Goal: Contribute content: Contribute content

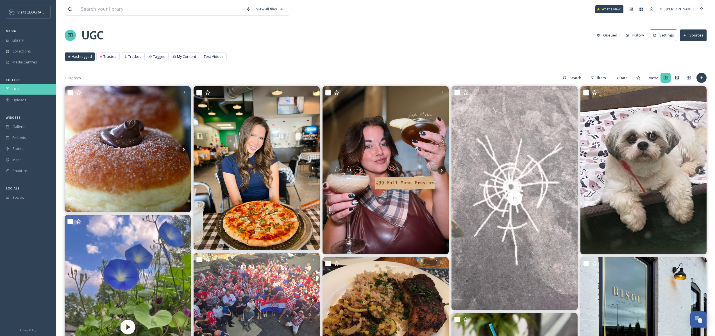
click at [31, 87] on div "UGC" at bounding box center [28, 89] width 56 height 11
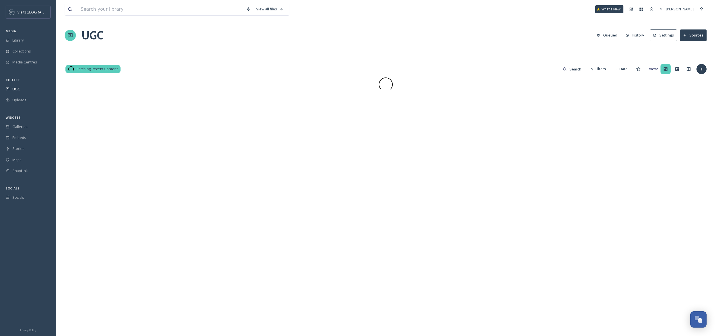
click at [31, 48] on div "Collections" at bounding box center [28, 51] width 56 height 11
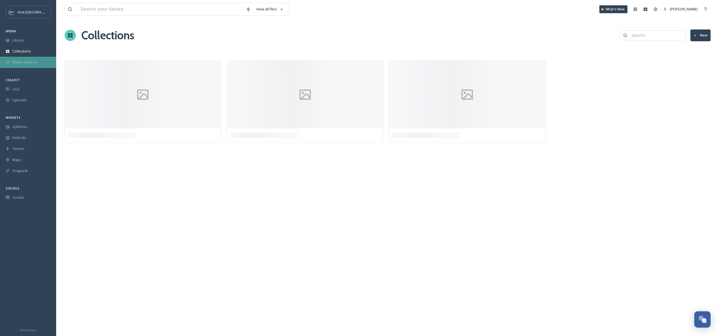
click at [33, 65] on span "Media Centres" at bounding box center [24, 62] width 25 height 5
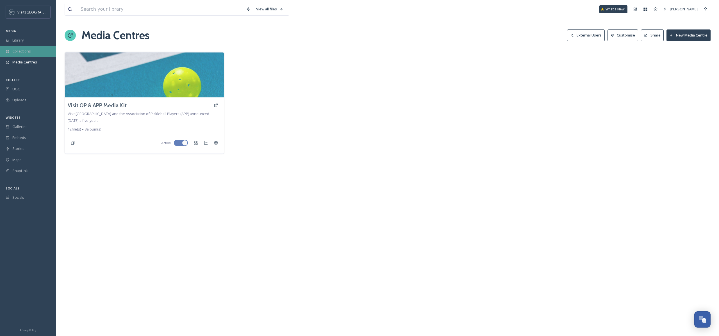
click at [35, 54] on div "Collections" at bounding box center [28, 51] width 56 height 11
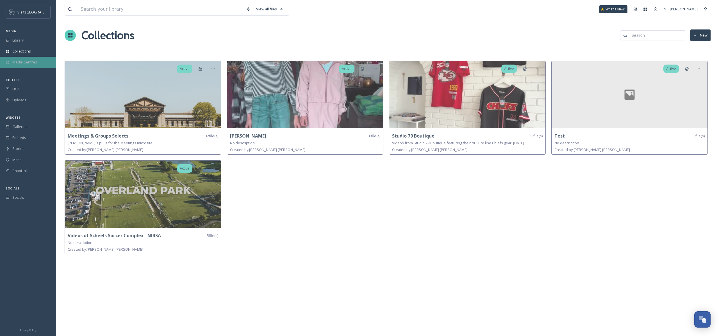
click at [34, 58] on div "Media Centres" at bounding box center [28, 62] width 56 height 11
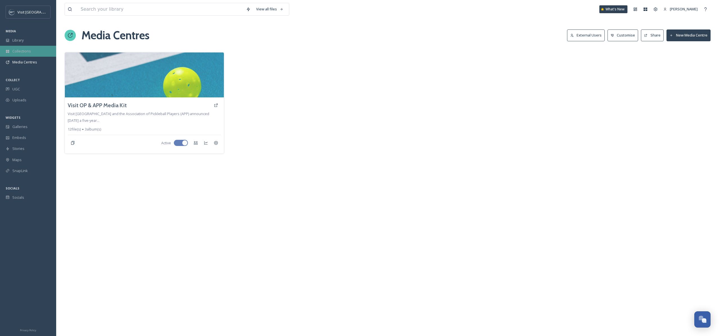
click at [39, 47] on div "Collections" at bounding box center [28, 51] width 56 height 11
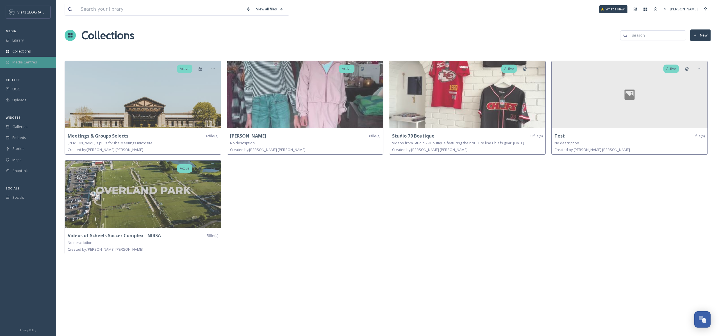
click at [37, 62] on div "Media Centres" at bounding box center [28, 62] width 56 height 11
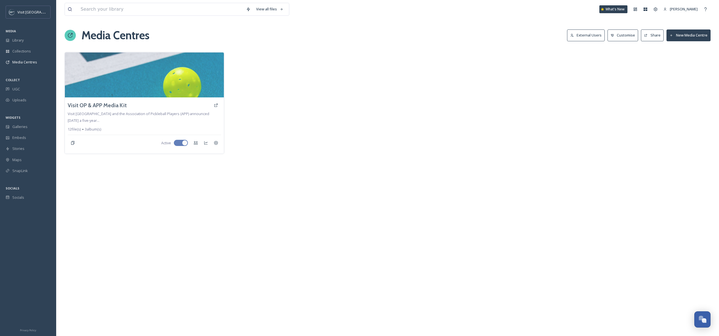
click at [675, 35] on button "New Media Centre" at bounding box center [688, 35] width 44 height 12
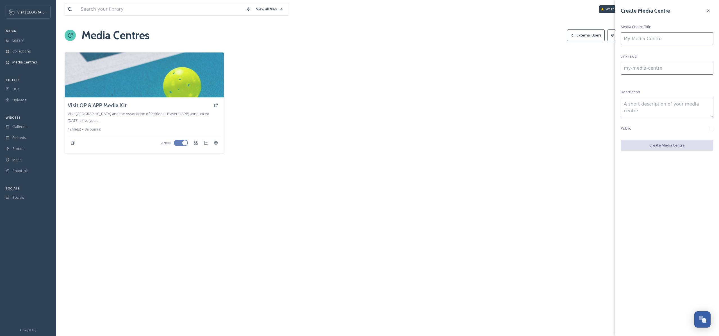
click at [652, 38] on input at bounding box center [667, 38] width 93 height 13
type input "A"
type input "a"
type input "Ar"
type input "ar"
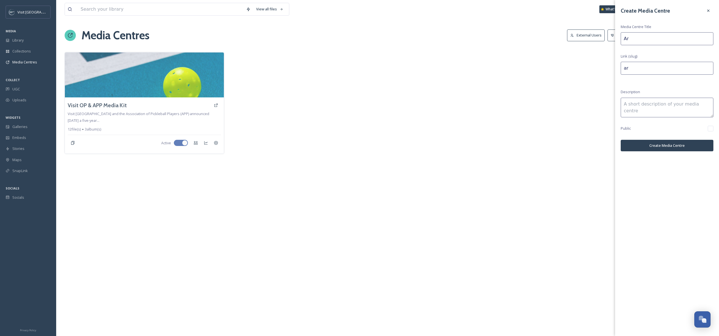
type input "Art"
type input "art"
type input "Arts"
type input "arts"
type input "Arts"
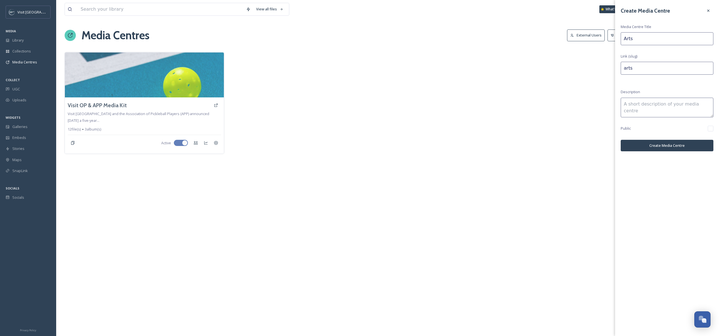
type input "arts-"
type input "Arts &"
type input "arts--"
type input "Arts & R"
type input "arts--r"
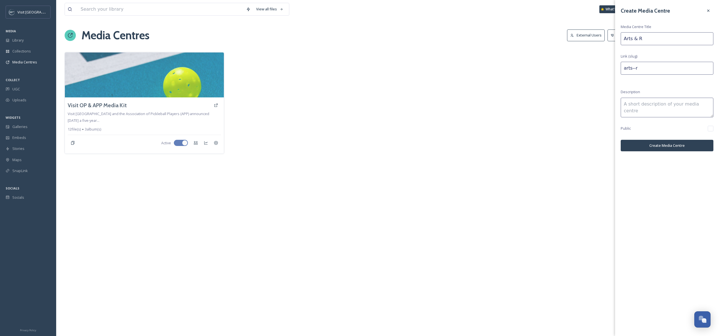
type input "Arts & Re"
type input "arts--re"
type input "Arts & Rec"
type input "arts--rec"
type input "Arts & Re"
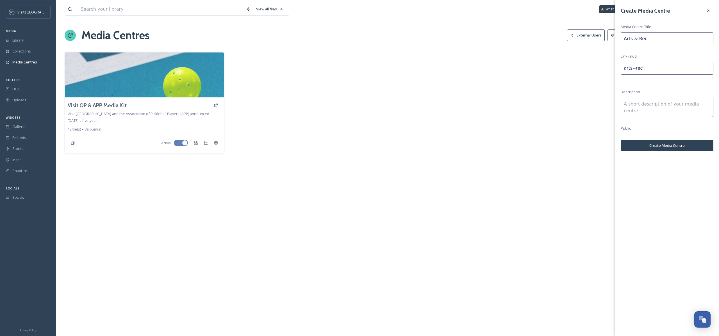
type input "arts--re"
type input "Arts & R"
type input "arts--r"
type input "Arts &"
type input "arts--"
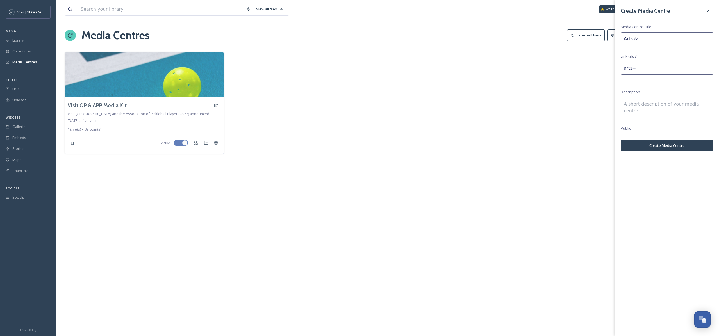
type input "Arts &"
type input "arts-"
type input "Arts"
type input "arts"
type input "Art"
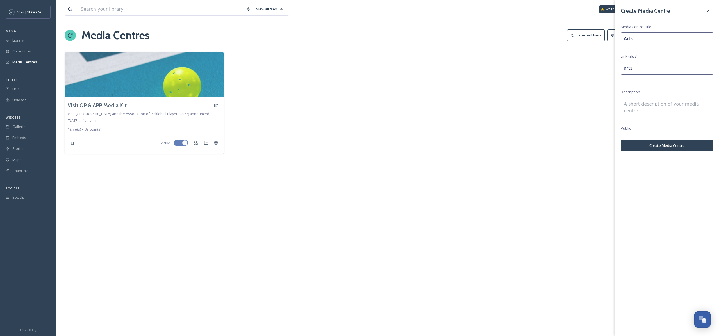
type input "art"
type input "Ar"
type input "ar"
type input "ArR"
type input "arr"
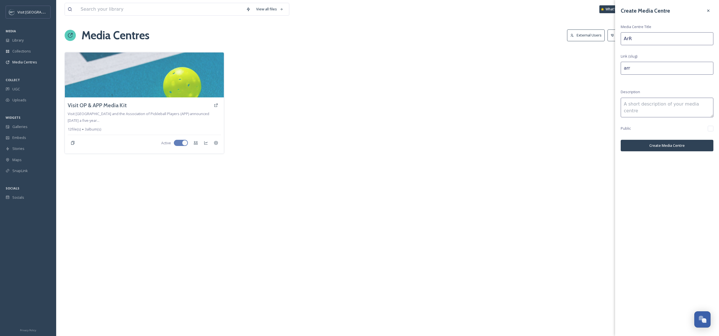
type input "Ar"
type input "ar"
type input "A"
type input "a"
type input "AR"
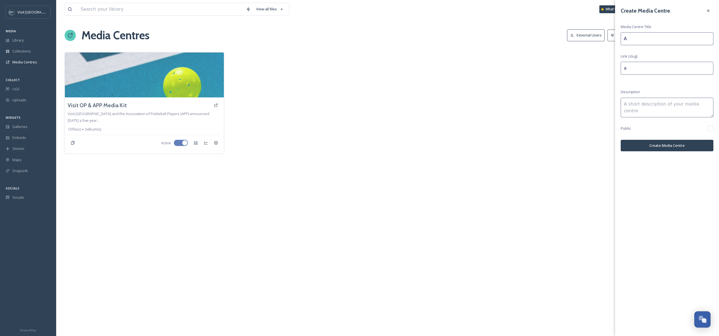
type input "ar"
type input "ARV"
type input "arv"
type input "AR"
type input "ar"
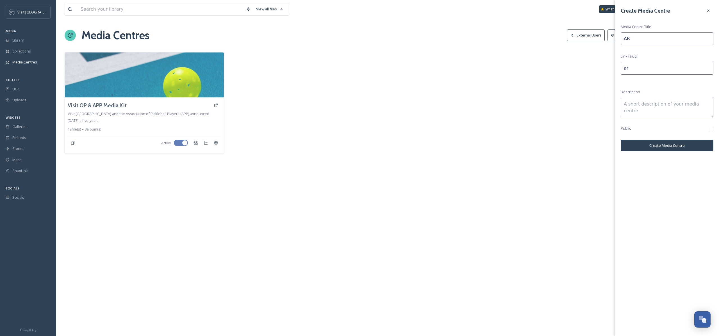
type input "ARG"
type input "arg"
type input "ARGO"
type input "argo"
type input "ARG"
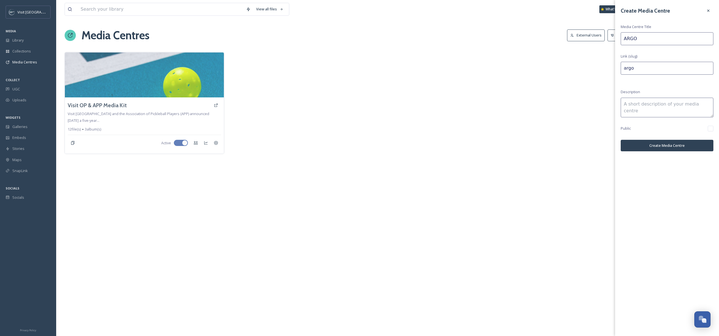
type input "arg"
type input "AR"
type input "ar"
type input "ARF"
type input "arf"
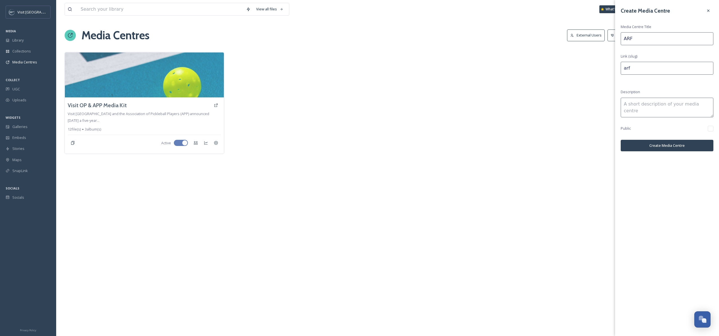
type input "ARFO"
type input "arfo"
type input "ARFOP"
type input "arfop"
type input "ARFOP"
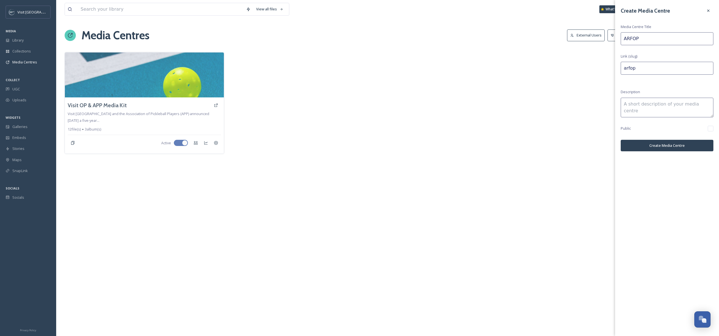
type input "arfop-"
type input "ARFOP x"
type input "arfop-x"
type input "ARFOP x"
type input "arfop-x-"
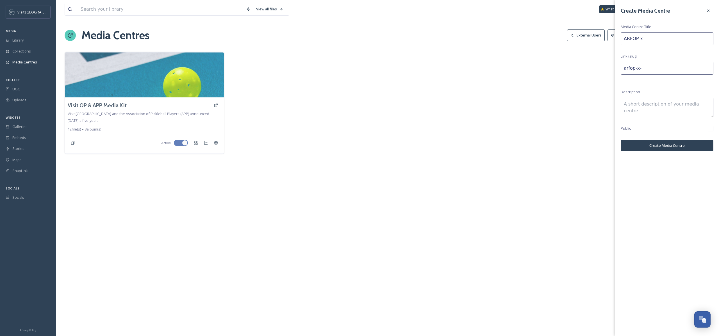
type input "ARFOP x V"
type input "arfop-x-v"
type input "ARFOP x Vi"
type input "arfop-x-vi"
type input "ARFOP x Vis"
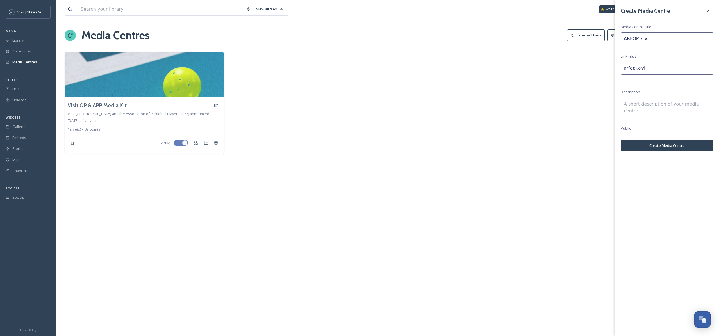
type input "arfop-x-vis"
type input "ARFOP x Visi"
type input "arfop-x-visi"
type input "ARFOP x Visit"
type input "arfop-x-visit"
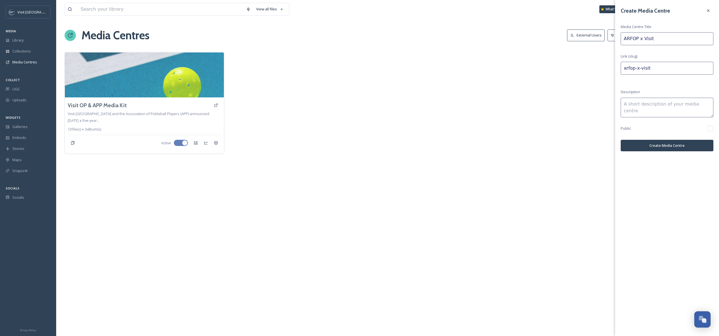
type input "ARFOP x Visit"
type input "arfop-x-visit-"
type input "ARFOP x Visit O"
type input "arfop-x-visit-o"
type input "ARFOP x Visit OP"
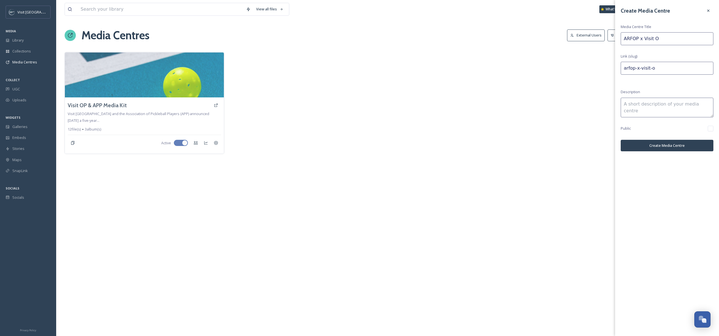
type input "arfop-x-visit-op"
click at [640, 38] on input "ARFOP x Visit OP" at bounding box center [667, 38] width 93 height 13
type input "ARFOP & Visit OP"
type input "arfop--visit-op"
type input "ARFOP & Visit OP"
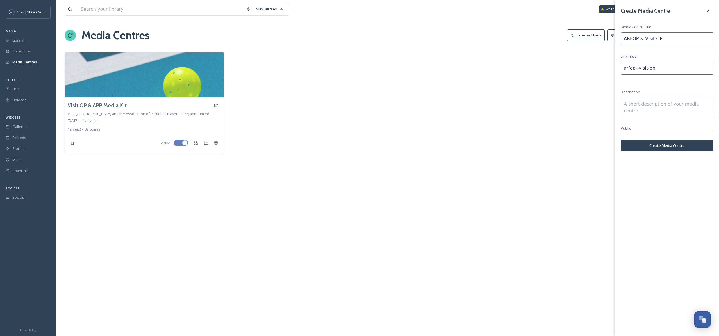
click at [647, 82] on div "Create Media Centre Media Centre Title ARFOP & Visit OP Link (slug) arfop--visi…" at bounding box center [667, 78] width 104 height 157
click at [663, 111] on textarea at bounding box center [667, 108] width 93 height 20
click at [656, 125] on div "Create Media Centre Media Centre Title ARFOP & Visit OP Link (slug) arfop--visi…" at bounding box center [667, 78] width 104 height 157
click at [653, 113] on textarea at bounding box center [667, 108] width 93 height 20
click at [652, 108] on textarea at bounding box center [667, 108] width 93 height 20
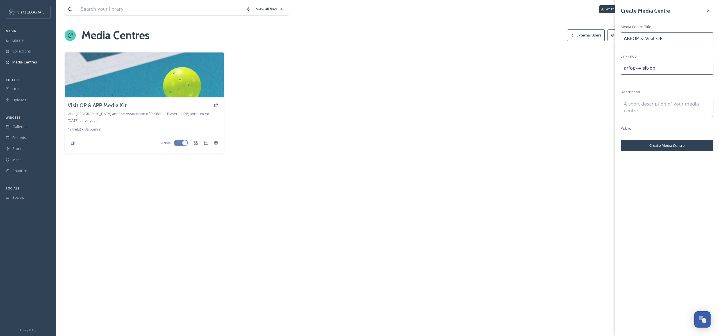
click at [660, 103] on textarea at bounding box center [667, 108] width 93 height 20
click at [661, 146] on button "Create Media Centre" at bounding box center [667, 146] width 93 height 12
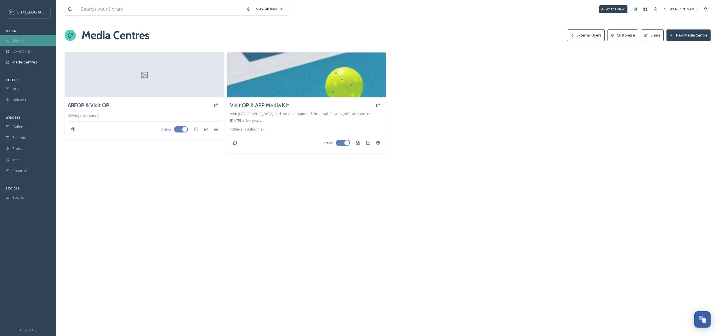
click at [27, 42] on div "Library" at bounding box center [28, 40] width 56 height 11
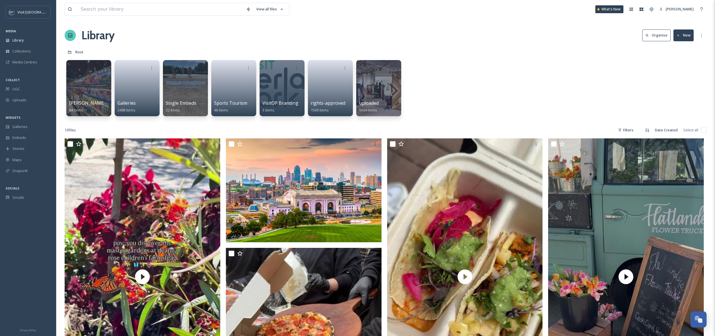
click at [217, 2] on div "View all files What's New [PERSON_NAME]" at bounding box center [386, 9] width 642 height 19
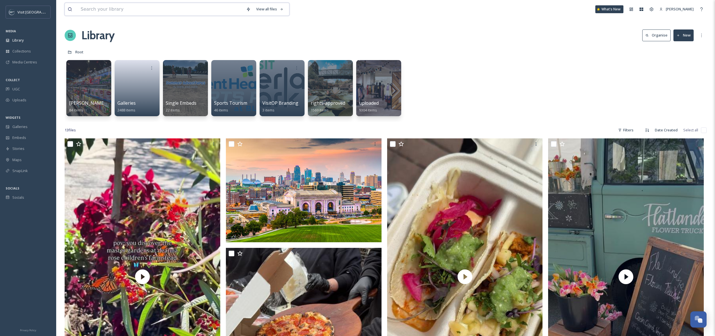
click at [217, 5] on input at bounding box center [160, 9] width 165 height 12
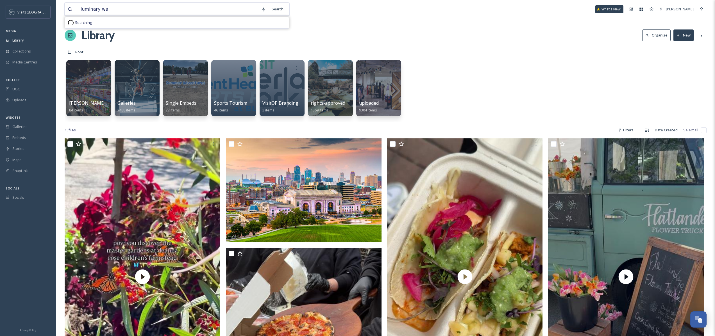
type input "luminary walk"
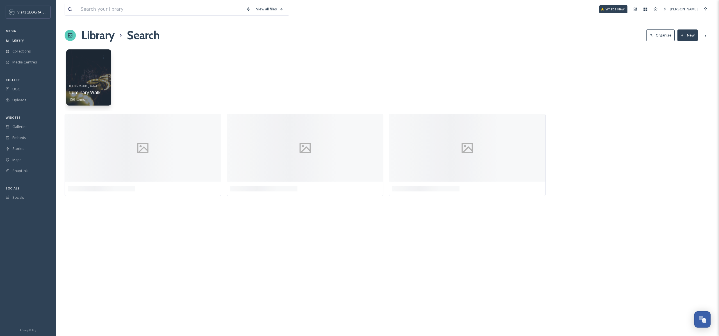
click at [242, 40] on div "Library Search Organise New" at bounding box center [388, 35] width 646 height 17
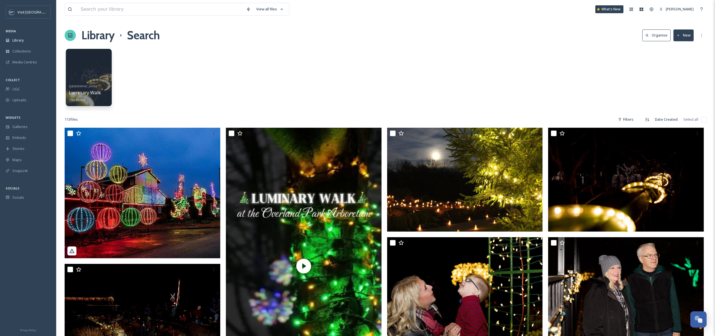
click at [80, 75] on div at bounding box center [89, 77] width 46 height 57
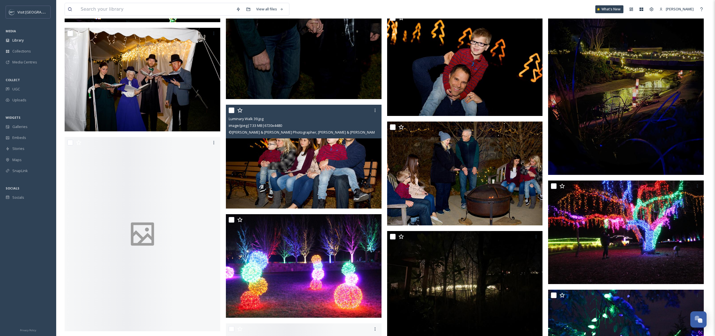
scroll to position [1659, 0]
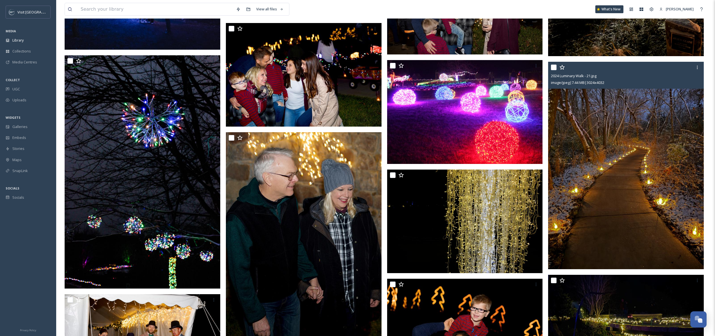
click at [552, 69] on input "checkbox" at bounding box center [554, 68] width 6 height 6
checkbox input "true"
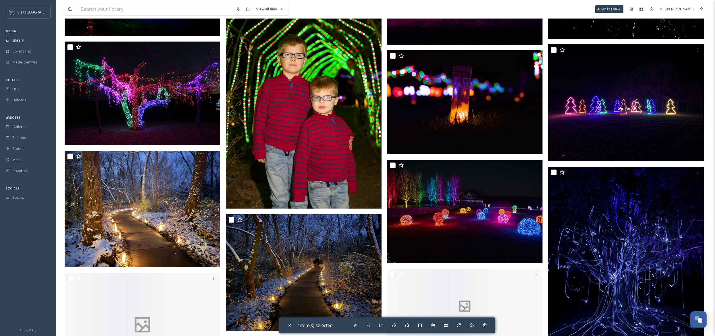
scroll to position [3580, 0]
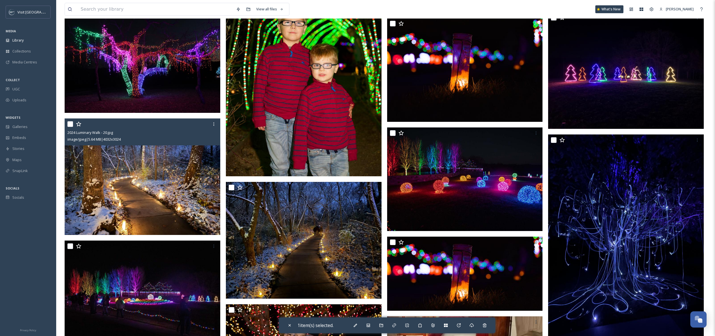
click at [67, 123] on input "checkbox" at bounding box center [70, 124] width 6 height 6
checkbox input "true"
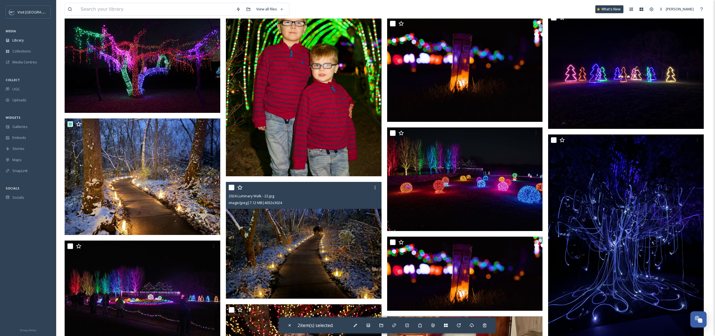
click at [231, 189] on input "checkbox" at bounding box center [232, 188] width 6 height 6
checkbox input "true"
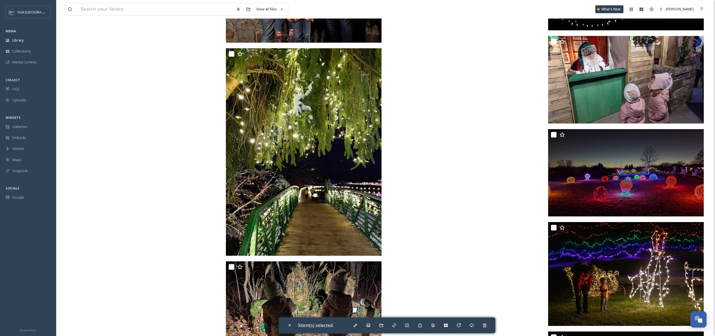
scroll to position [5436, 0]
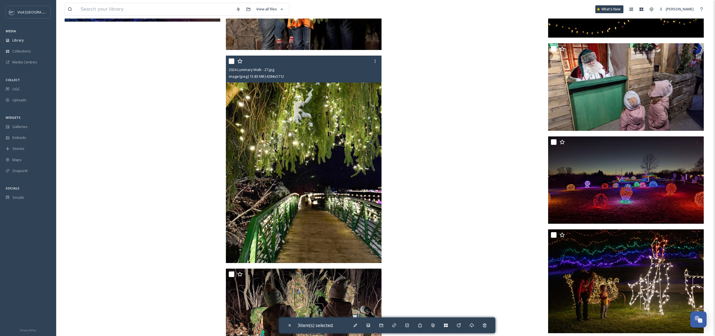
click at [230, 61] on input "checkbox" at bounding box center [232, 61] width 6 height 6
checkbox input "true"
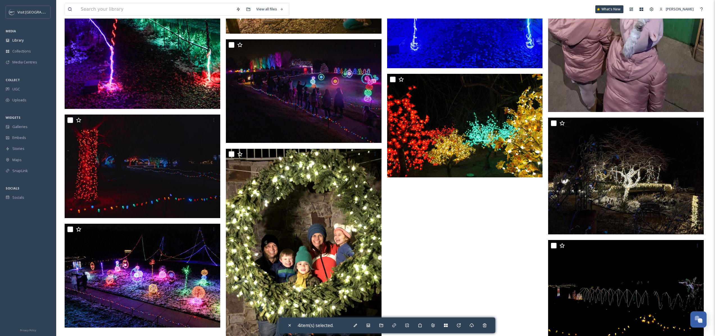
scroll to position [5300, 0]
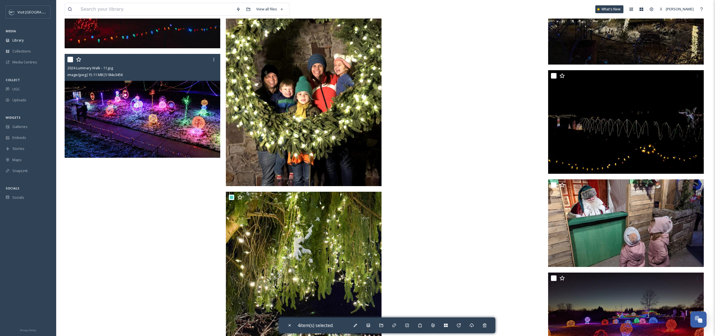
click at [70, 58] on input "checkbox" at bounding box center [70, 60] width 6 height 6
checkbox input "true"
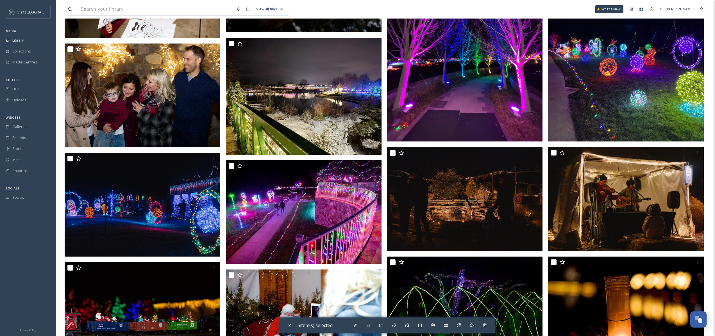
scroll to position [362, 0]
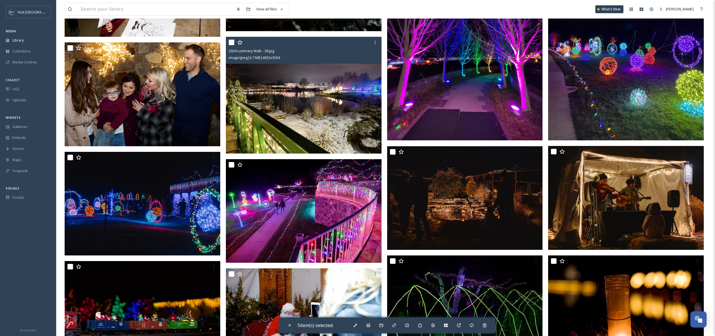
click at [232, 41] on input "checkbox" at bounding box center [232, 43] width 6 height 6
checkbox input "true"
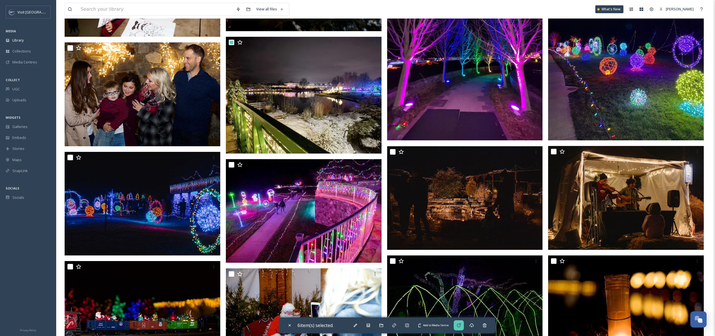
click at [455, 326] on div "Add to Media Centre" at bounding box center [459, 325] width 10 height 10
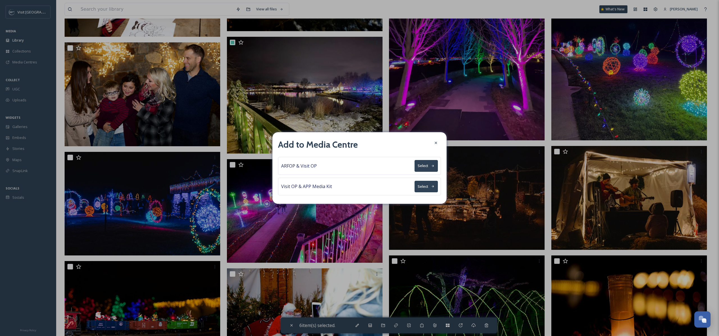
click at [426, 165] on button "Select" at bounding box center [426, 166] width 23 height 12
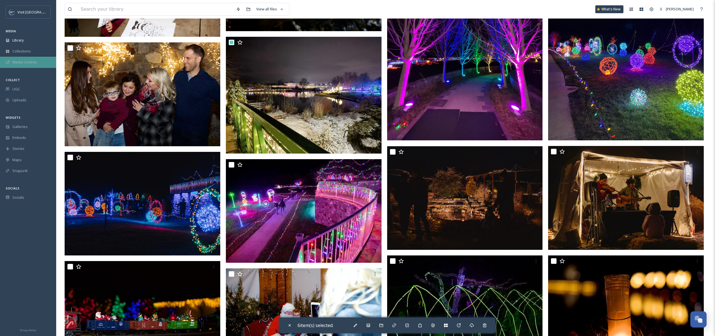
click at [24, 64] on span "Media Centres" at bounding box center [24, 62] width 25 height 5
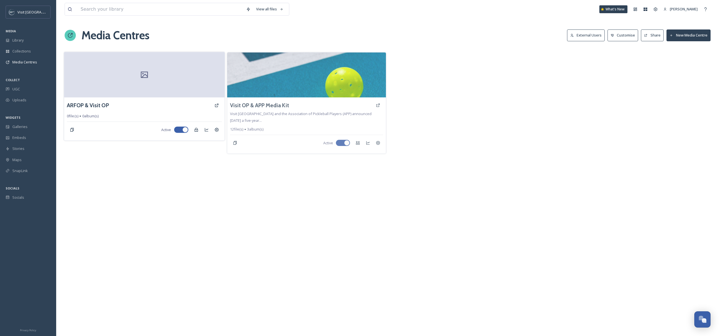
click at [119, 85] on div at bounding box center [144, 75] width 160 height 46
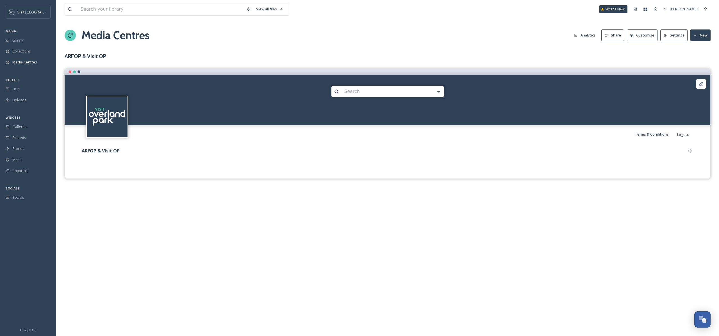
click at [708, 34] on button "New" at bounding box center [700, 35] width 20 height 12
click at [696, 56] on div "Add Album" at bounding box center [698, 59] width 24 height 11
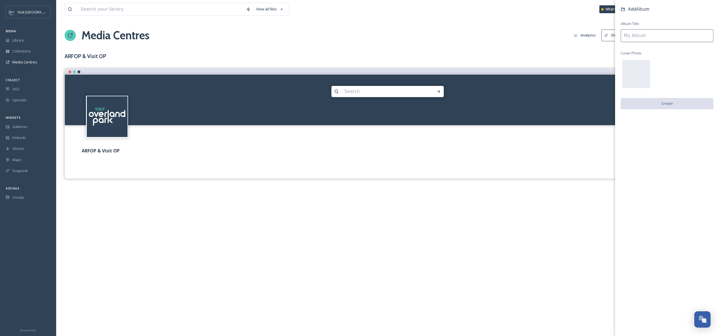
click at [656, 38] on input at bounding box center [667, 35] width 93 height 13
type input "Luminary Walk"
click at [688, 48] on div "Add Album Album Title Luminary Walk Cover Photo Create" at bounding box center [667, 63] width 104 height 127
click at [680, 101] on button "Create" at bounding box center [667, 104] width 93 height 12
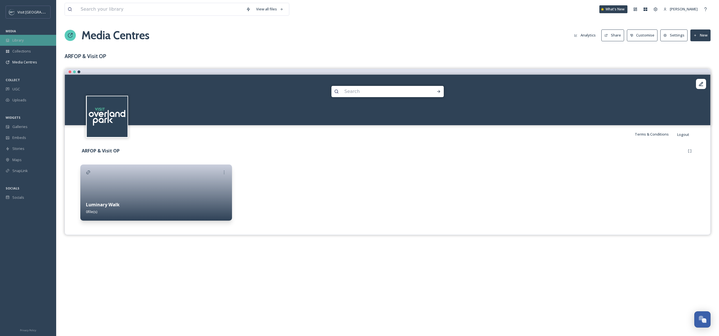
click at [28, 45] on div "Library" at bounding box center [28, 40] width 56 height 11
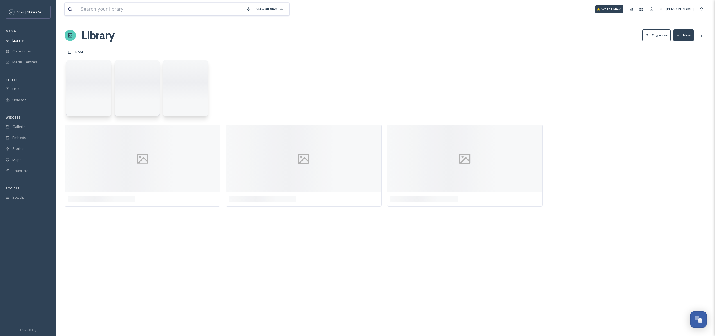
click at [137, 4] on input at bounding box center [160, 9] width 165 height 12
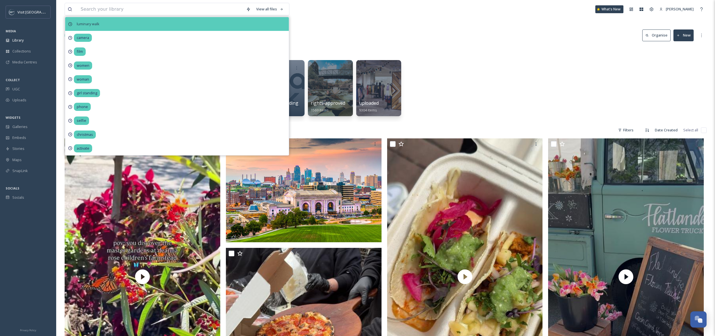
click at [122, 24] on div "luminary walk" at bounding box center [177, 24] width 224 height 14
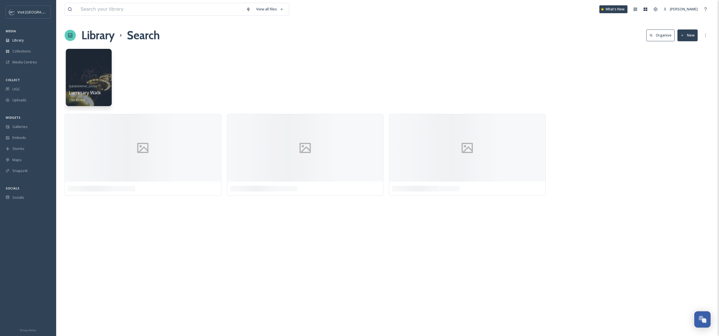
click at [96, 80] on div at bounding box center [89, 77] width 46 height 57
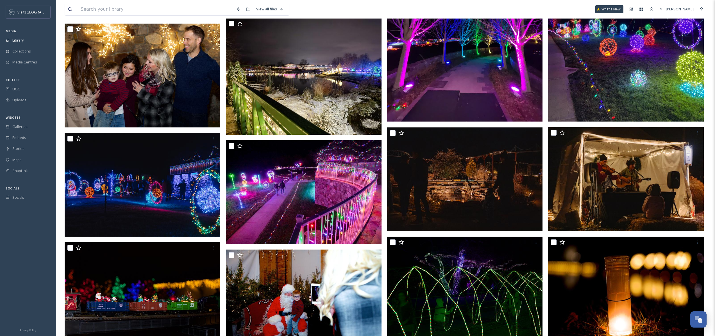
scroll to position [251, 0]
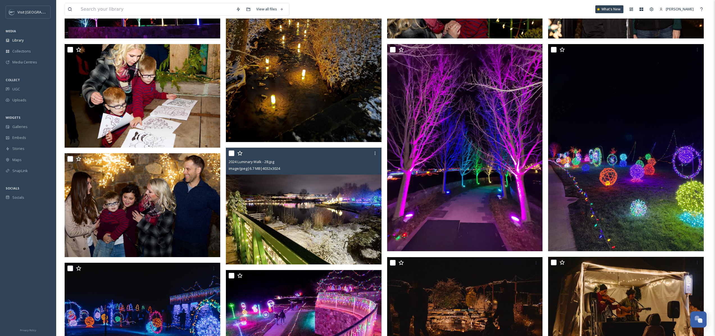
click at [231, 154] on input "checkbox" at bounding box center [232, 154] width 6 height 6
checkbox input "true"
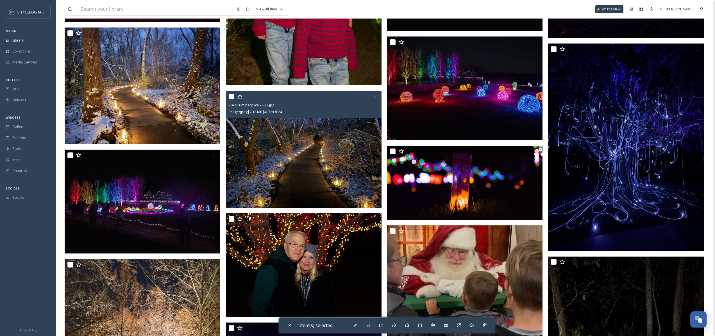
scroll to position [3641, 0]
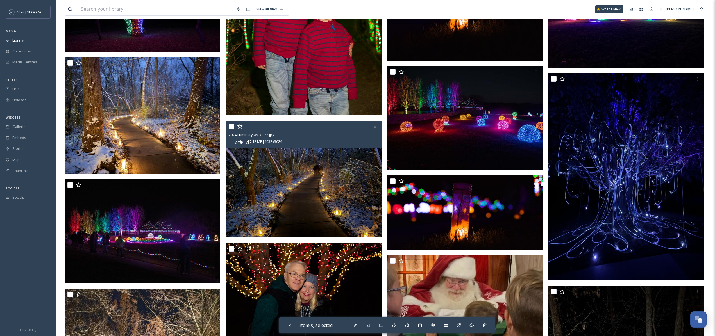
click at [231, 124] on input "checkbox" at bounding box center [232, 127] width 6 height 6
checkbox input "true"
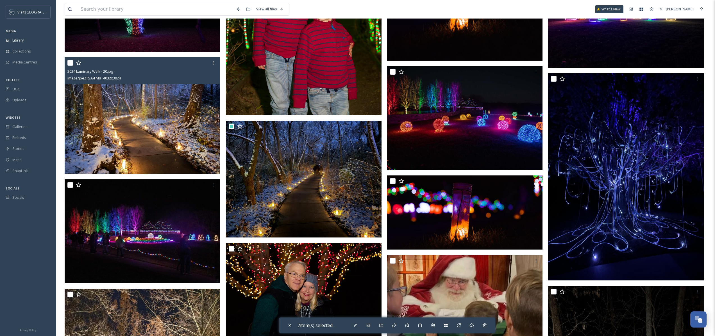
click at [69, 60] on input "checkbox" at bounding box center [70, 63] width 6 height 6
checkbox input "true"
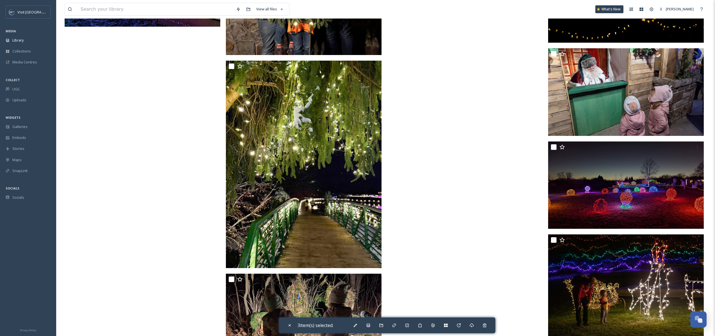
scroll to position [5415, 0]
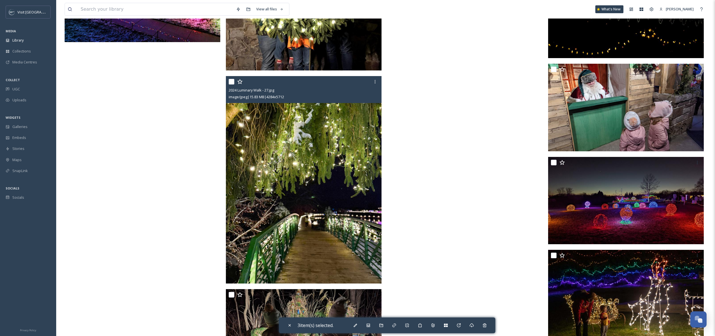
click at [233, 82] on input "checkbox" at bounding box center [232, 82] width 6 height 6
checkbox input "true"
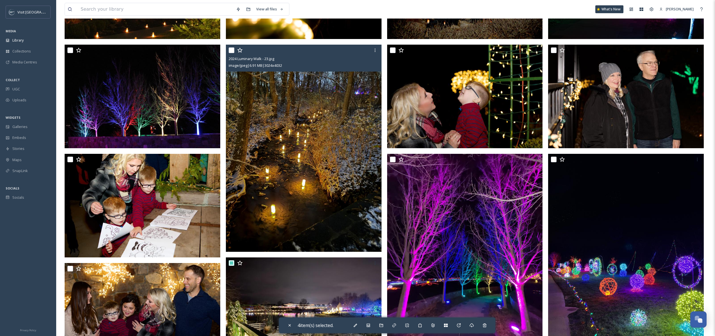
scroll to position [141, 0]
click at [231, 50] on input "checkbox" at bounding box center [232, 51] width 6 height 6
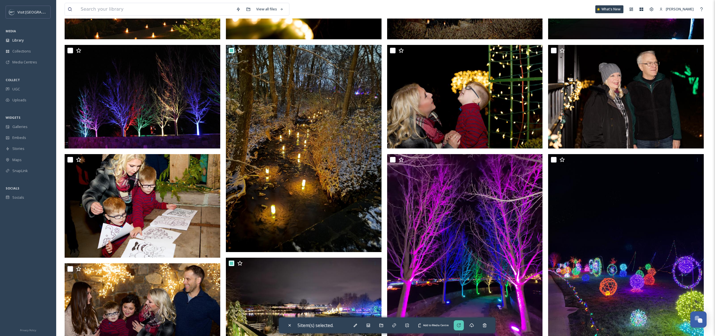
click at [458, 327] on div "Add to Media Centre" at bounding box center [459, 325] width 10 height 10
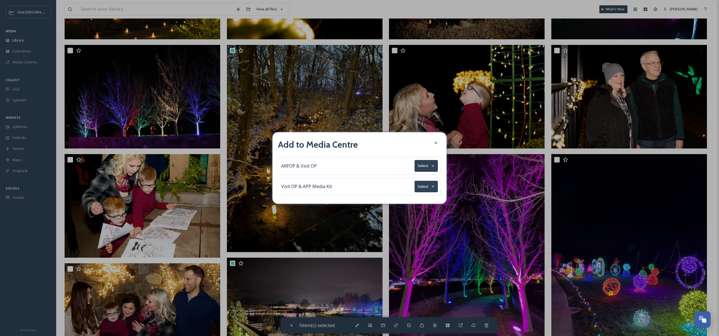
click at [435, 167] on button "Select" at bounding box center [426, 166] width 23 height 12
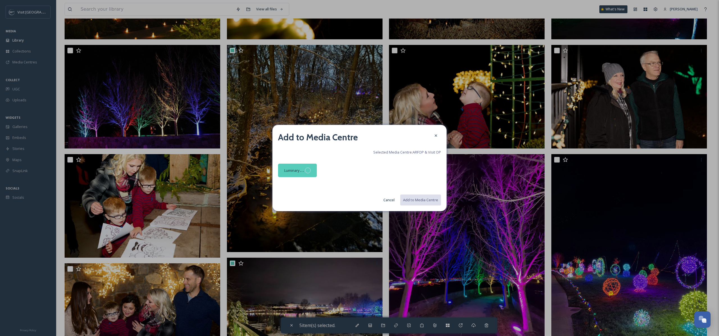
click at [309, 170] on div at bounding box center [308, 171] width 6 height 6
click at [429, 200] on button "Add to Media Centre" at bounding box center [420, 200] width 41 height 12
checkbox input "false"
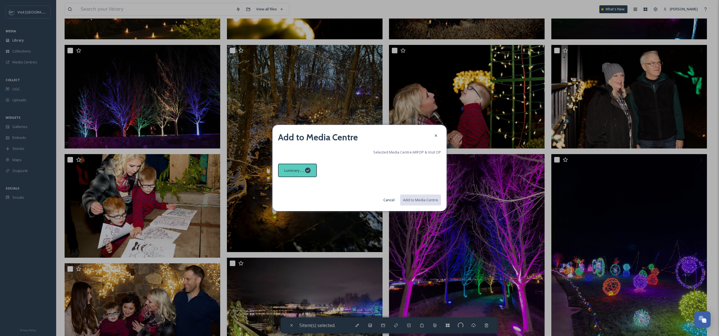
checkbox input "false"
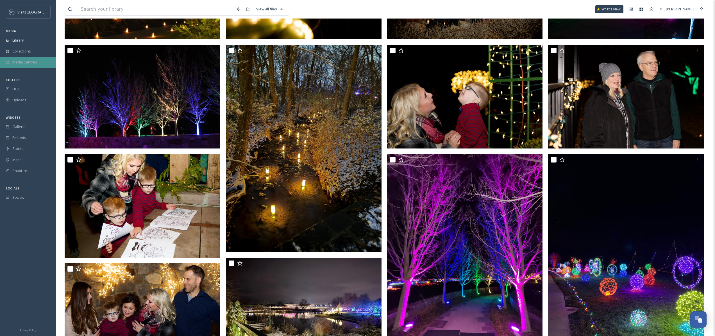
click at [36, 61] on span "Media Centres" at bounding box center [24, 62] width 25 height 5
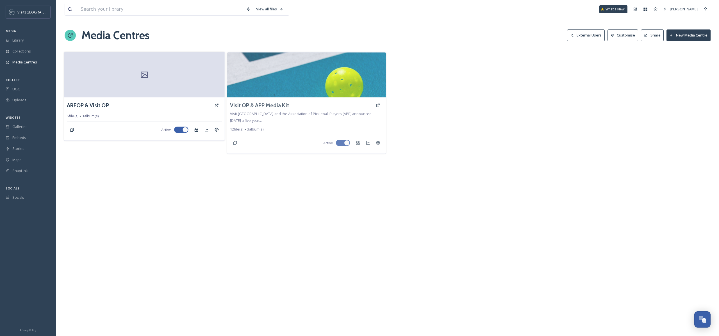
click at [131, 89] on div at bounding box center [144, 75] width 160 height 46
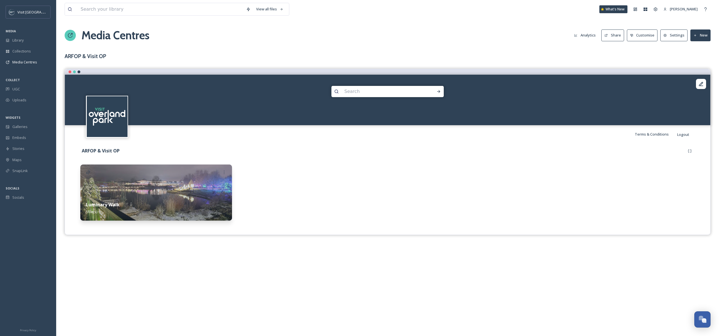
click at [186, 199] on div "Luminary Walk 5 file(s)" at bounding box center [156, 208] width 152 height 25
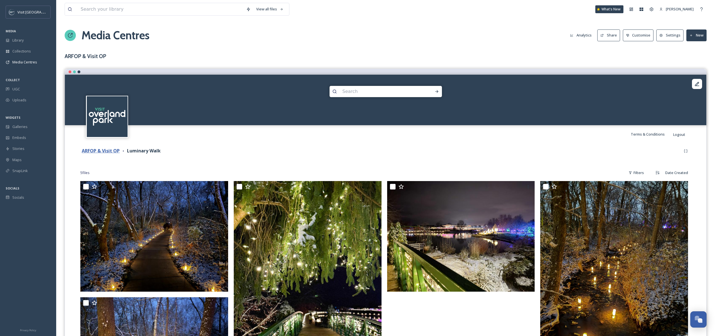
click at [108, 152] on strong "ARFOP & Visit OP" at bounding box center [101, 151] width 38 height 6
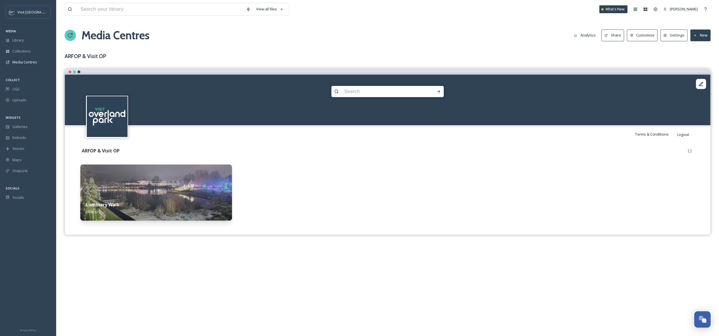
click at [672, 35] on button "Settings" at bounding box center [673, 35] width 27 height 12
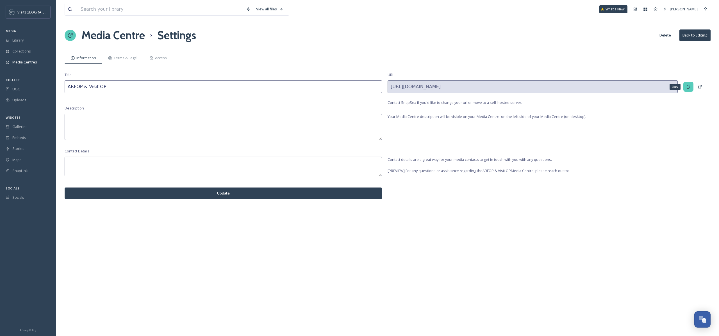
click at [691, 88] on div "Copy" at bounding box center [688, 87] width 10 height 10
